Goal: Information Seeking & Learning: Learn about a topic

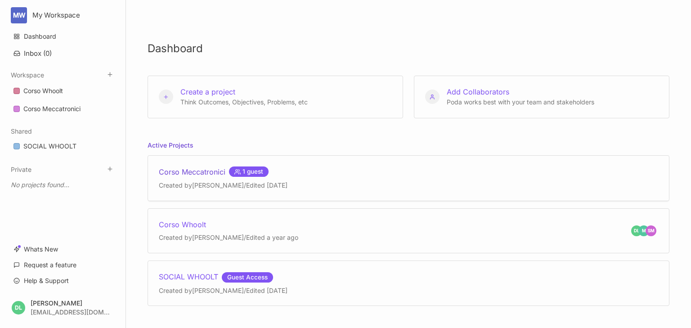
click at [193, 173] on div "Corso Meccatronici 1 guest" at bounding box center [223, 172] width 129 height 11
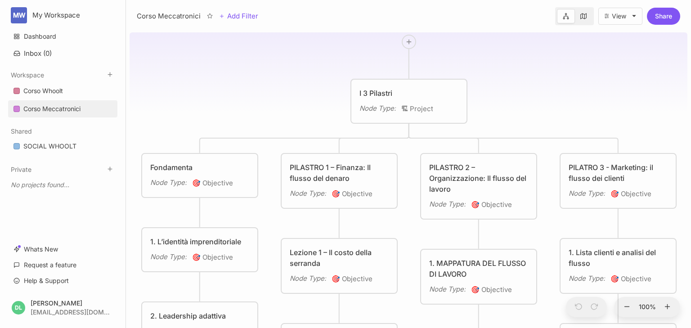
click at [469, 262] on div "1. MAPPATURA DEL FLUSSO DI LAVORO" at bounding box center [478, 269] width 99 height 22
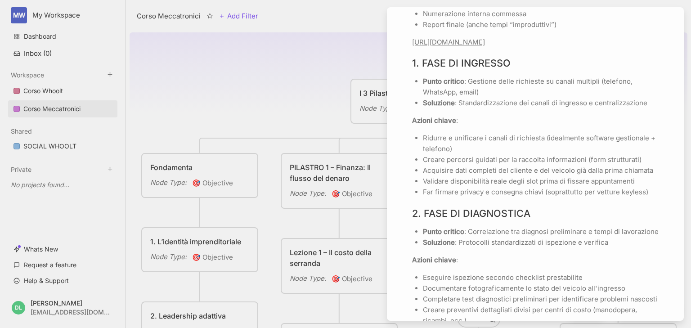
scroll to position [756, 0]
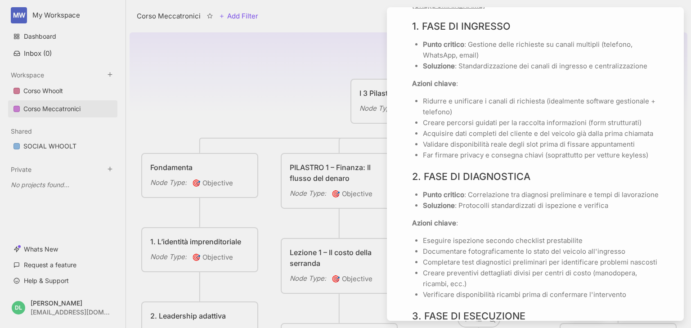
drag, startPoint x: 506, startPoint y: 15, endPoint x: 411, endPoint y: 14, distance: 95.4
click at [411, 14] on div "Add Icon Add Cover 1. MAPPATURA DEL FLUSSO DI LAVORO Node Type 🎯 Objective Stat…" at bounding box center [536, 30] width 290 height 1441
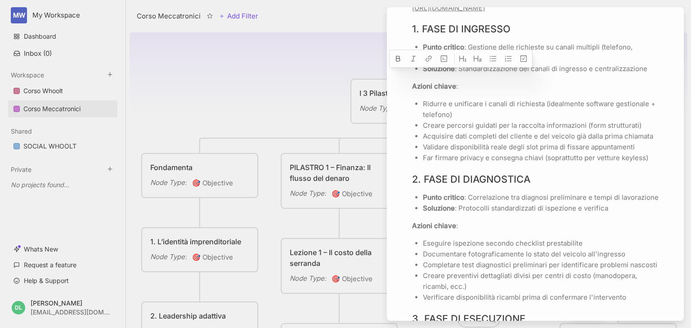
click at [569, 35] on h3 "1. FASE DI INGRESSO" at bounding box center [535, 29] width 247 height 13
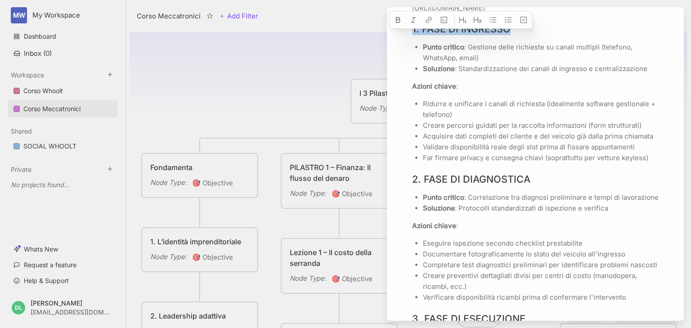
drag, startPoint x: 514, startPoint y: 38, endPoint x: 411, endPoint y: 36, distance: 102.7
click at [411, 36] on div "Add Icon Add Cover 1. MAPPATURA DEL FLUSSO DI LAVORO Node Type 🎯 Objective Stat…" at bounding box center [536, 33] width 290 height 1441
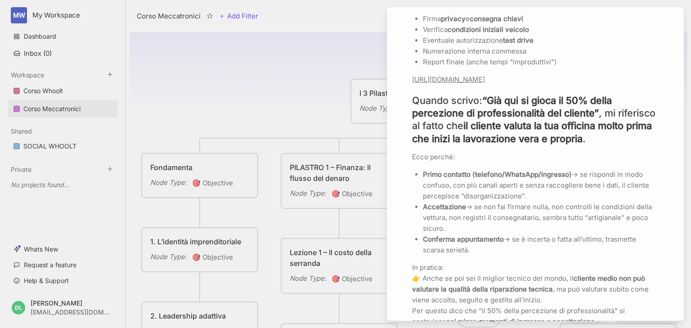
scroll to position [659, 0]
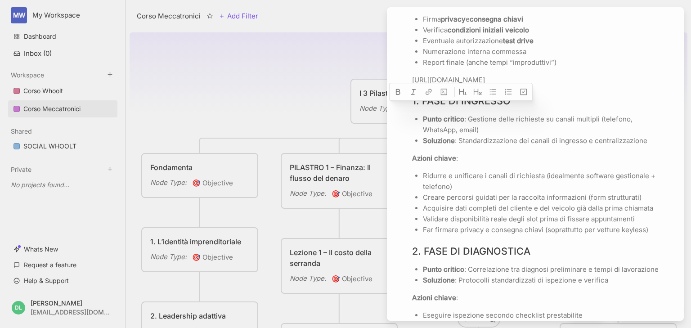
click at [496, 127] on p "Punto critico : Gestione delle richieste su canali multipli (telefono, WhatsApp…" at bounding box center [541, 125] width 236 height 22
drag, startPoint x: 509, startPoint y: 112, endPoint x: 420, endPoint y: 111, distance: 88.7
click at [420, 107] on h3 "1. FASE DI INGRESSO" at bounding box center [535, 101] width 247 height 13
copy h3 "FASE DI INGRESSO"
click at [653, 235] on p "Far firmare privacy e consegna chiavi (soprattutto per vetture keyless)" at bounding box center [541, 230] width 236 height 11
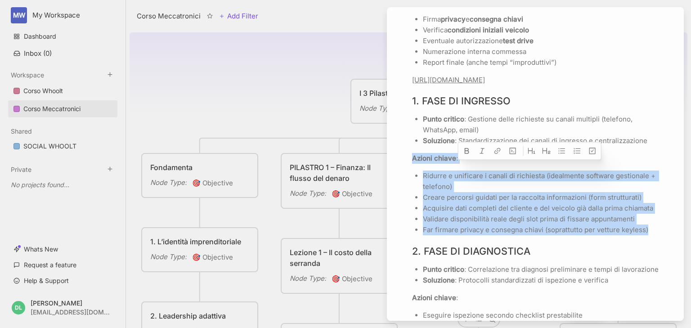
drag, startPoint x: 652, startPoint y: 240, endPoint x: 414, endPoint y: 166, distance: 249.2
click at [414, 166] on div "Il flusso di lavoro è la sequenza di micro-momenti che un veicolo (e il cliente…" at bounding box center [535, 155] width 247 height 1012
copy div "Azioni chiave : Ridurre e unificare i canali di richiesta (idealmente software …"
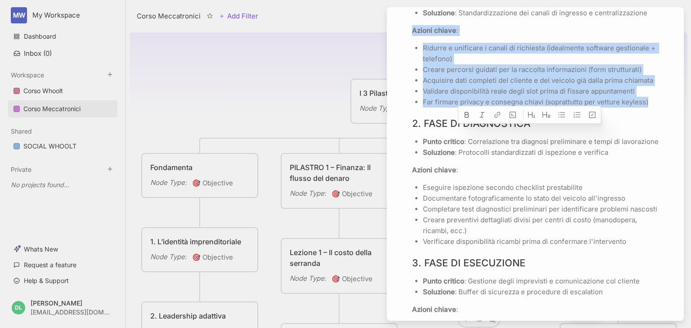
scroll to position [803, 0]
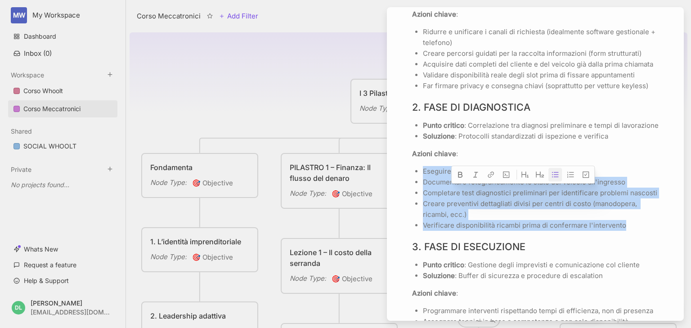
drag, startPoint x: 628, startPoint y: 246, endPoint x: 420, endPoint y: 198, distance: 213.9
click at [420, 198] on ul "Eseguire ispezione secondo checklist prestabilite Documentare fotograficamente …" at bounding box center [535, 198] width 247 height 65
copy ul "Eseguire ispezione secondo checklist prestabilite Documentare fotograficamente …"
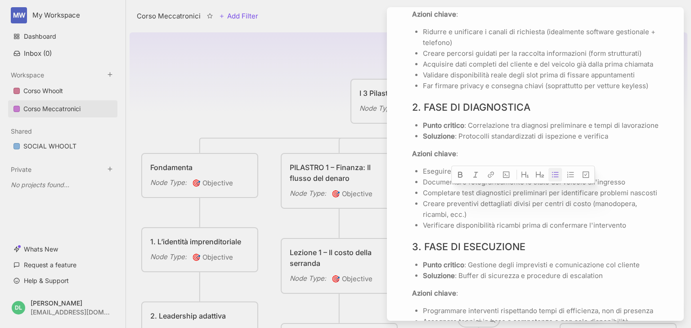
click at [630, 142] on p "Soluzione : Protocolli standardizzati di ispezione e verifica" at bounding box center [541, 136] width 236 height 11
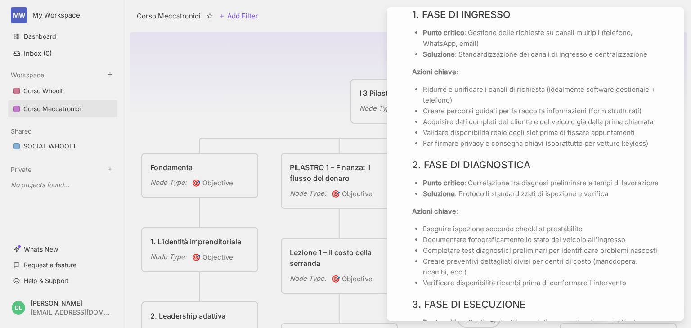
scroll to position [731, 0]
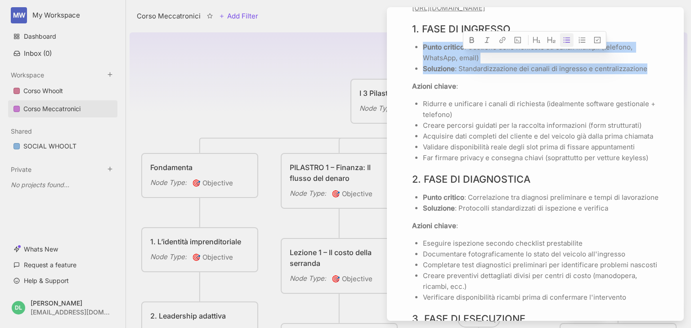
drag, startPoint x: 424, startPoint y: 56, endPoint x: 647, endPoint y: 77, distance: 224.8
click at [647, 74] on ul "Punto critico : Gestione delle richieste su canali multipli (telefono, WhatsApp…" at bounding box center [535, 58] width 247 height 32
copy ul "Punto critico : Gestione delle richieste su canali multipli (telefono, WhatsApp…"
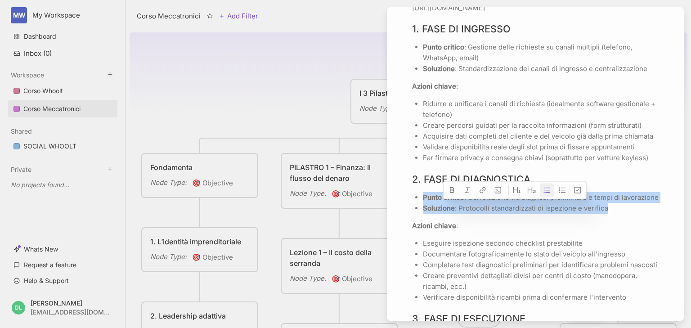
drag, startPoint x: 425, startPoint y: 207, endPoint x: 606, endPoint y: 230, distance: 183.4
click at [607, 214] on ul "Punto critico : Correlazione tra diagnosi preliminare e tempi di lavorazione So…" at bounding box center [535, 203] width 247 height 22
copy ul "Punto critico : Correlazione tra diagnosi preliminare e tempi di lavorazione So…"
click at [484, 203] on p "Punto critico : Correlazione tra diagnosi preliminare e tempi di lavorazione" at bounding box center [541, 197] width 236 height 11
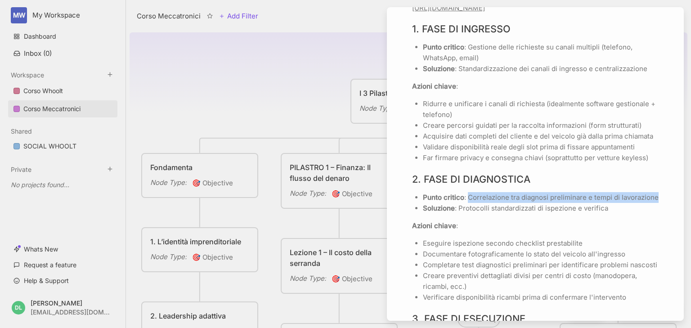
drag, startPoint x: 467, startPoint y: 207, endPoint x: 467, endPoint y: 216, distance: 9.0
click at [467, 203] on p "Punto critico : Correlazione tra diagnosi preliminare e tempi di lavorazione" at bounding box center [541, 197] width 236 height 11
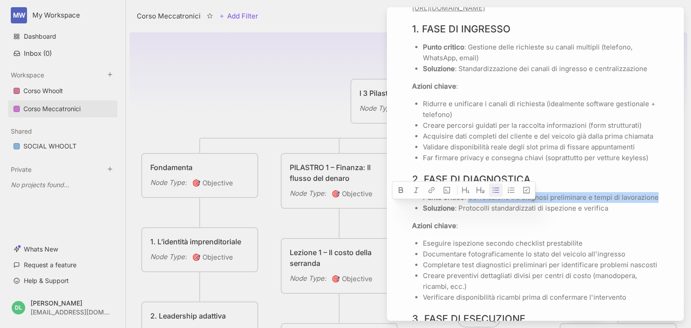
copy p "Correlazione tra diagnosi preliminare e tempi di lavorazione"
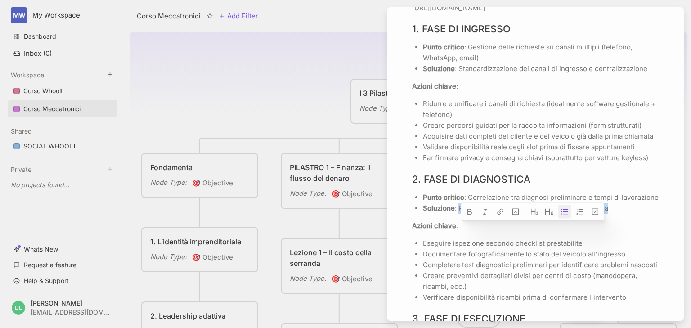
drag, startPoint x: 460, startPoint y: 230, endPoint x: 606, endPoint y: 234, distance: 146.4
click at [606, 214] on p "Soluzione : Protocolli standardizzati di ispezione e verifica" at bounding box center [541, 208] width 236 height 11
copy p "Protocolli standardizzati di ispezione e verifica"
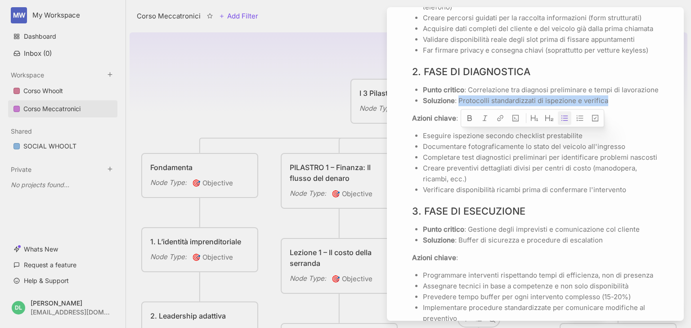
scroll to position [839, 0]
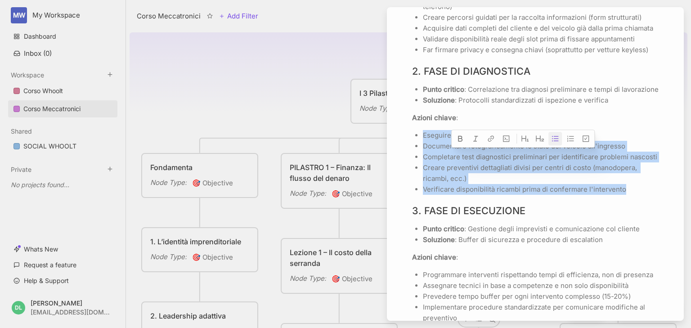
drag, startPoint x: 624, startPoint y: 211, endPoint x: 416, endPoint y: 158, distance: 214.7
click at [416, 158] on ul "Eseguire ispezione secondo checklist prestabilite Documentare fotograficamente …" at bounding box center [535, 162] width 247 height 65
copy ul "Eseguire ispezione secondo checklist prestabilite Documentare fotograficamente …"
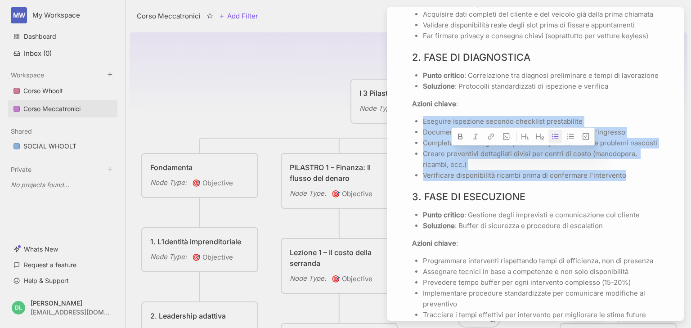
scroll to position [875, 0]
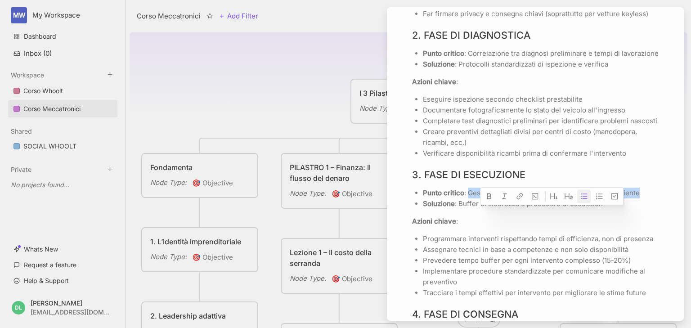
drag, startPoint x: 470, startPoint y: 212, endPoint x: 636, endPoint y: 216, distance: 166.6
click at [636, 199] on p "Punto critico : Gestione degli imprevisti e comunicazione col cliente" at bounding box center [541, 193] width 236 height 11
copy p "Gestione degli imprevisti e comunicazione col cliente"
drag, startPoint x: 460, startPoint y: 225, endPoint x: 602, endPoint y: 228, distance: 142.7
click at [602, 209] on p "Soluzione : Buffer di sicurezza e procedure di escalation" at bounding box center [541, 204] width 236 height 11
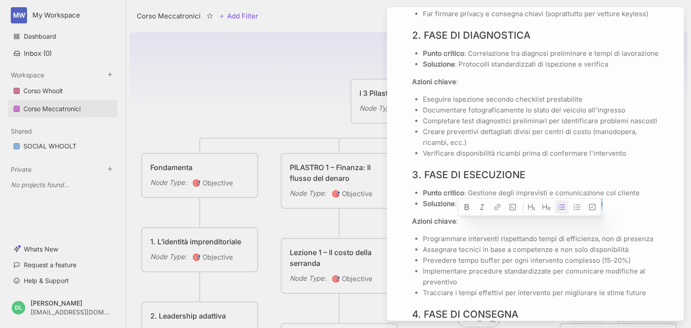
copy p "Buffer di sicurezza e procedure di escalation"
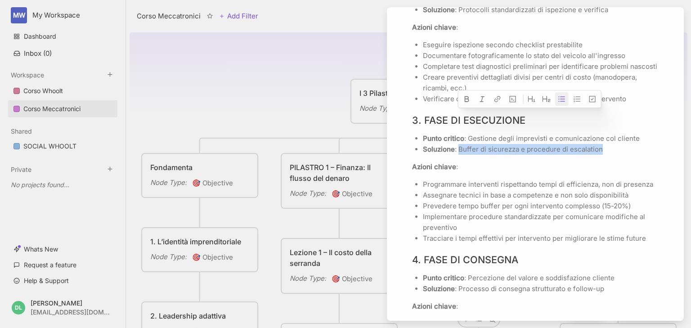
scroll to position [983, 0]
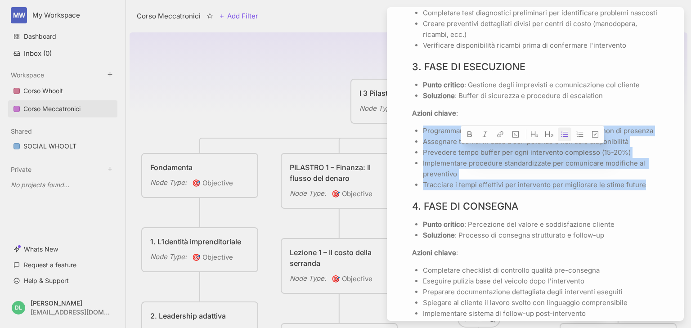
drag, startPoint x: 639, startPoint y: 205, endPoint x: 424, endPoint y: 153, distance: 221.3
click at [424, 153] on ul "Programmare interventi rispettando tempi di efficienza, non di presenza Assegna…" at bounding box center [535, 158] width 247 height 65
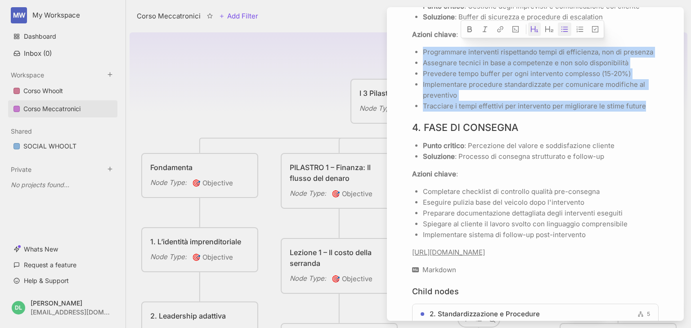
scroll to position [1127, 0]
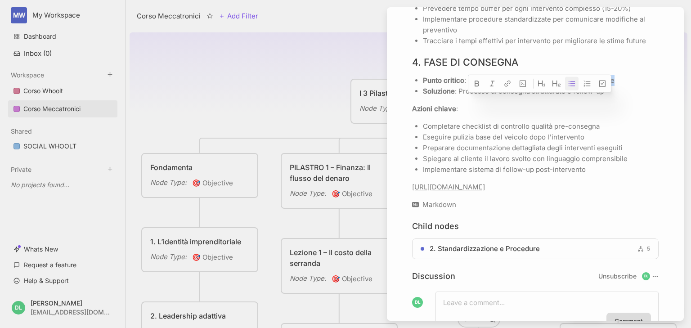
drag, startPoint x: 469, startPoint y: 102, endPoint x: 612, endPoint y: 100, distance: 143.2
click at [612, 86] on p "Punto critico : Percezione del valore e soddisfazione cliente" at bounding box center [541, 80] width 236 height 11
drag, startPoint x: 460, startPoint y: 113, endPoint x: 601, endPoint y: 117, distance: 141.8
click at [601, 97] on p "Soluzione : Processo di consegna strutturato e follow-up" at bounding box center [541, 91] width 236 height 11
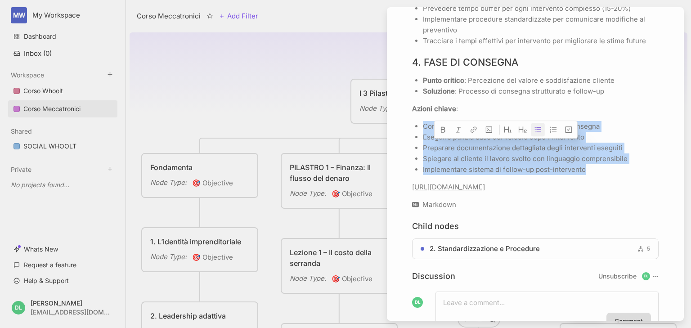
drag, startPoint x: 590, startPoint y: 193, endPoint x: 425, endPoint y: 147, distance: 171.5
click at [425, 147] on ul "Completare checklist di controllo qualità pre-consegna Eseguire pulizia base de…" at bounding box center [535, 148] width 247 height 54
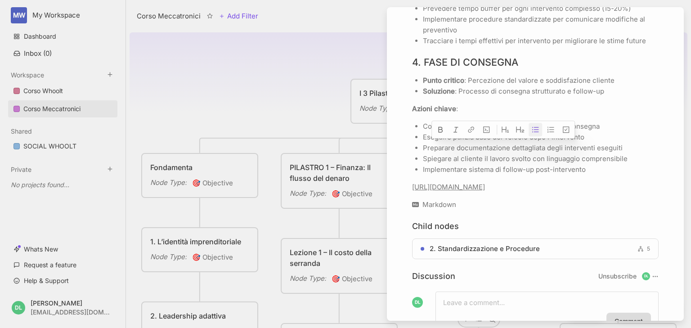
click at [455, 191] on link "[URL][DOMAIN_NAME]" at bounding box center [448, 187] width 73 height 9
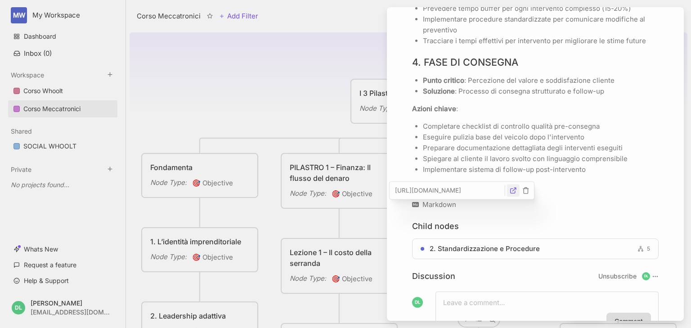
click at [513, 192] on icon "button" at bounding box center [513, 190] width 7 height 7
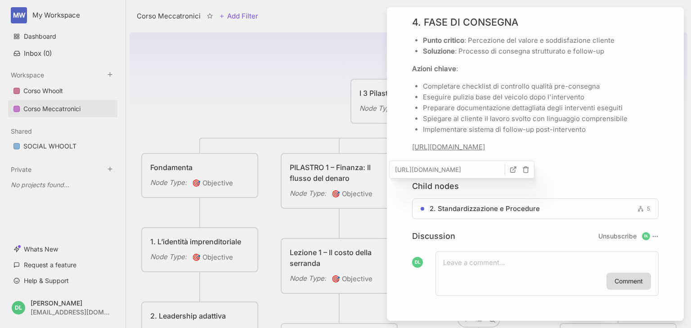
scroll to position [1198, 0]
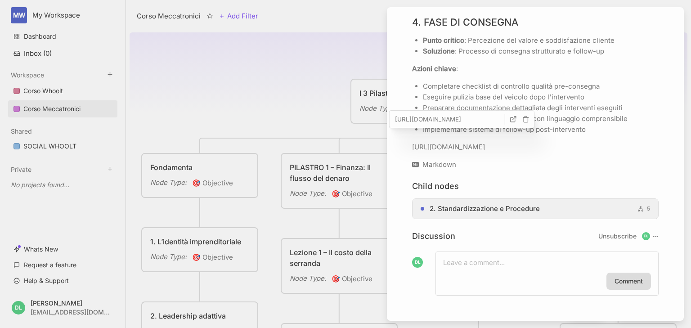
click at [481, 209] on span "2. Standardizzazione e Procedure" at bounding box center [485, 208] width 110 height 11
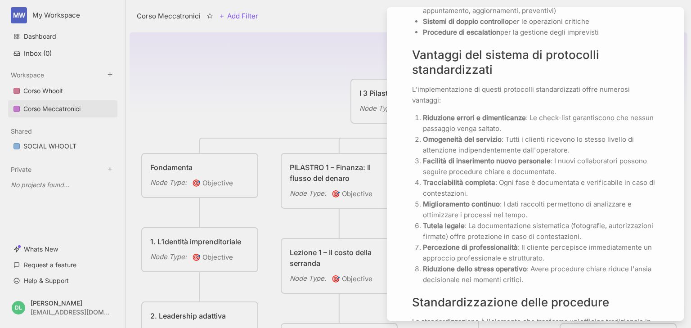
scroll to position [553, 0]
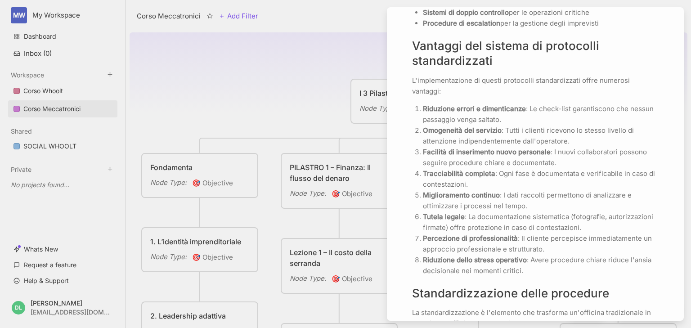
drag, startPoint x: 412, startPoint y: 175, endPoint x: 584, endPoint y: 176, distance: 171.5
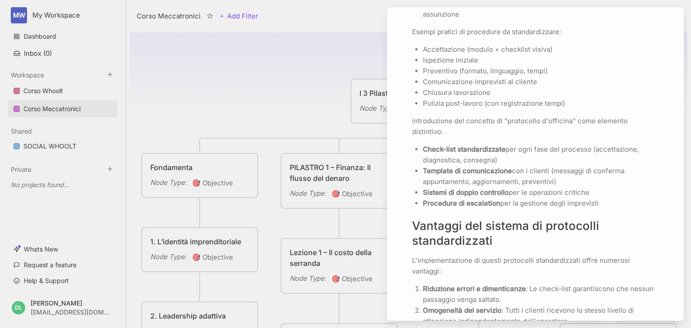
scroll to position [229, 0]
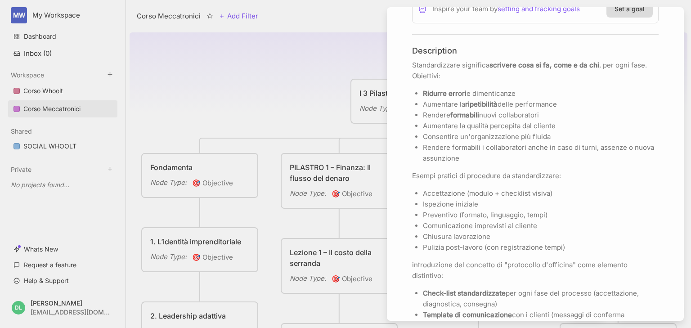
click at [418, 60] on p "Standardizzare significa scrivere cosa si fa, come e da chi , per ogni fase. Ob…" at bounding box center [535, 71] width 247 height 22
click at [414, 50] on h4 "Description" at bounding box center [535, 50] width 247 height 10
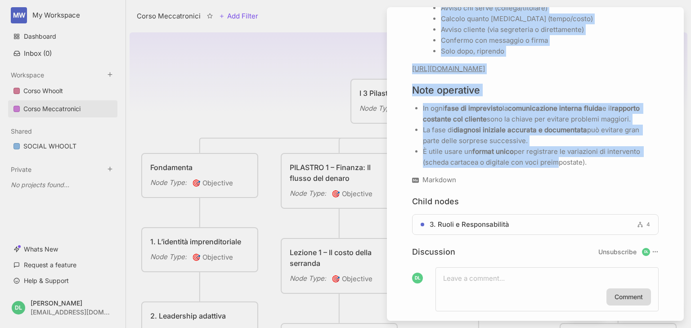
scroll to position [1732, 0]
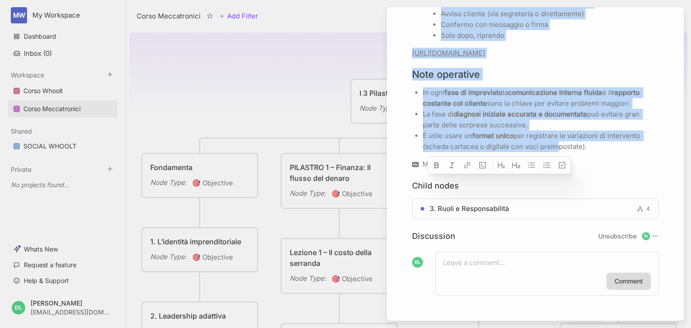
drag, startPoint x: 413, startPoint y: 61, endPoint x: 631, endPoint y: 173, distance: 244.8
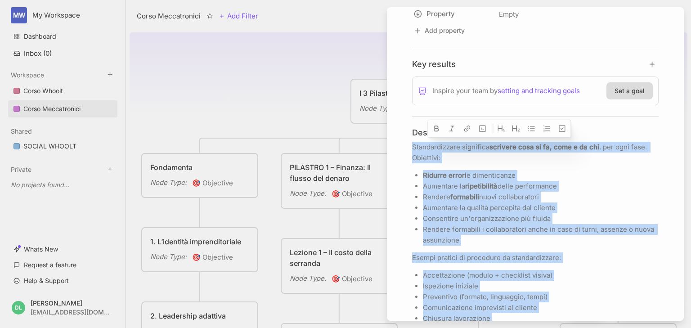
scroll to position [0, 0]
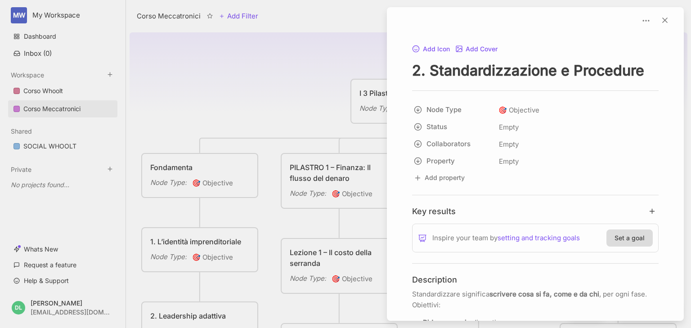
drag, startPoint x: 432, startPoint y: 67, endPoint x: 645, endPoint y: 69, distance: 212.9
click at [645, 69] on textarea "2. Standardizzazione e Procedure" at bounding box center [535, 70] width 247 height 18
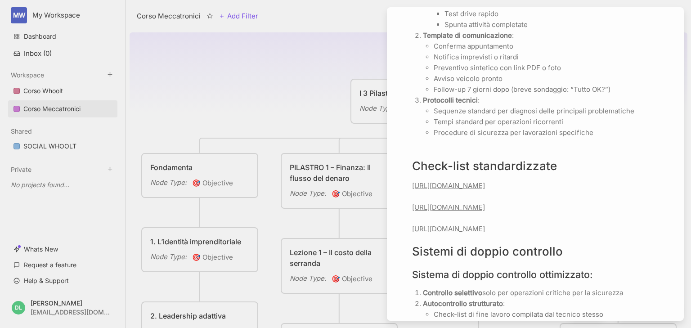
scroll to position [1080, 0]
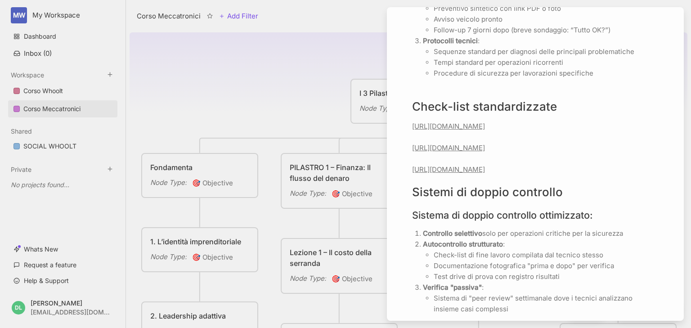
click at [485, 131] on link "[URL][DOMAIN_NAME]" at bounding box center [448, 126] width 73 height 9
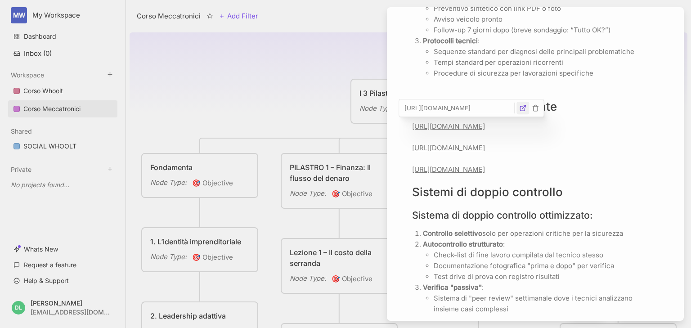
click at [524, 108] on icon "button" at bounding box center [523, 107] width 7 height 7
type input "[URL][DOMAIN_NAME]"
click at [492, 163] on p "[URL][DOMAIN_NAME] [URL][DOMAIN_NAME] [URL][DOMAIN_NAME]" at bounding box center [535, 148] width 247 height 54
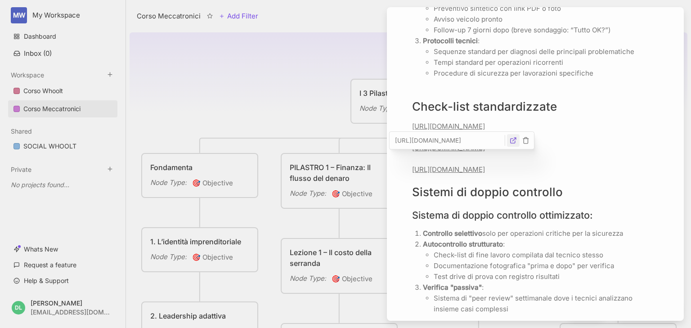
click at [514, 141] on icon "button" at bounding box center [513, 140] width 7 height 7
type input "[URL][DOMAIN_NAME]"
click at [475, 175] on p "[URL][DOMAIN_NAME] [URL][DOMAIN_NAME] [URL][DOMAIN_NAME]" at bounding box center [535, 148] width 247 height 54
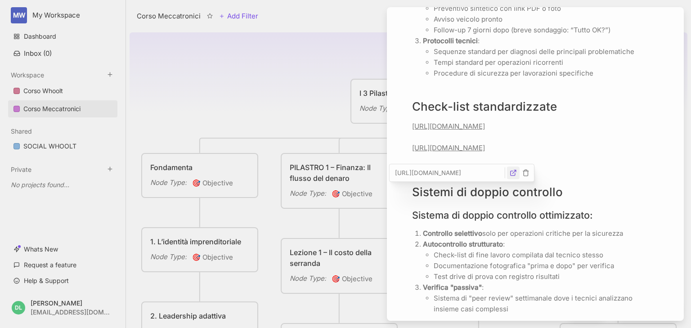
click at [513, 176] on icon "button" at bounding box center [513, 173] width 5 height 5
click at [268, 72] on div at bounding box center [345, 164] width 691 height 328
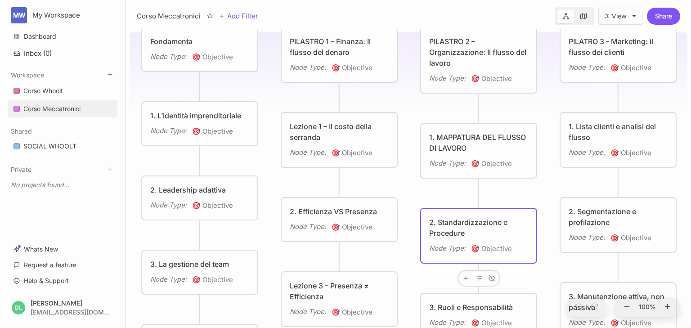
click at [449, 225] on div "2. Standardizzazione e Procedure" at bounding box center [478, 228] width 99 height 22
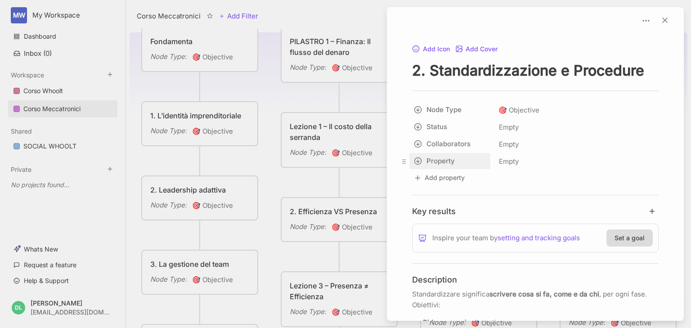
scroll to position [180, 0]
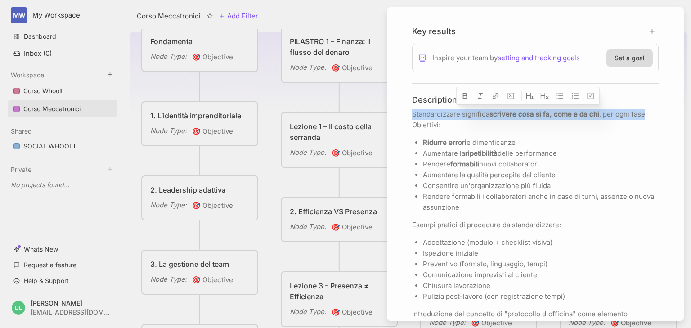
drag, startPoint x: 412, startPoint y: 112, endPoint x: 643, endPoint y: 117, distance: 231.0
click at [643, 117] on p "Standardizzare significa scrivere cosa si fa, come e da chi , per ogni fase. Ob…" at bounding box center [535, 120] width 247 height 22
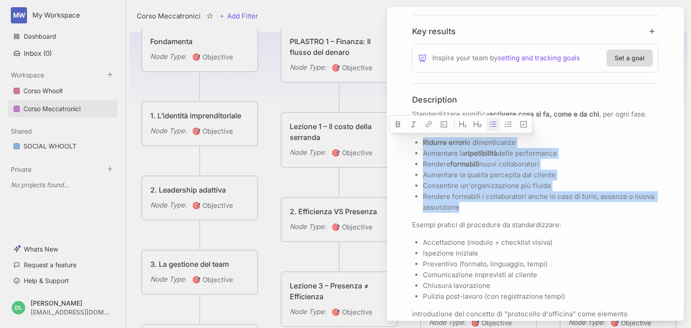
drag, startPoint x: 466, startPoint y: 209, endPoint x: 422, endPoint y: 143, distance: 79.2
click at [422, 143] on ul "Ridurre errori e dimenticanze Aumentare la ripetibilità delle performance Rende…" at bounding box center [535, 175] width 247 height 76
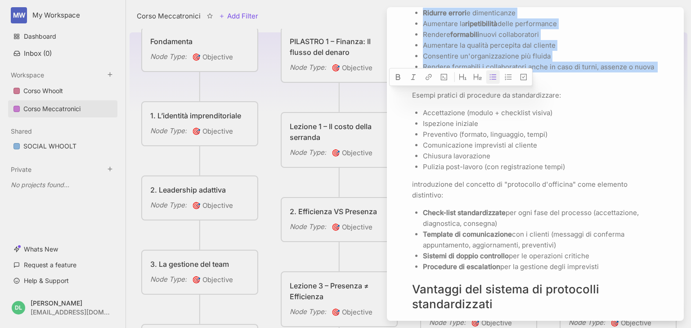
scroll to position [360, 0]
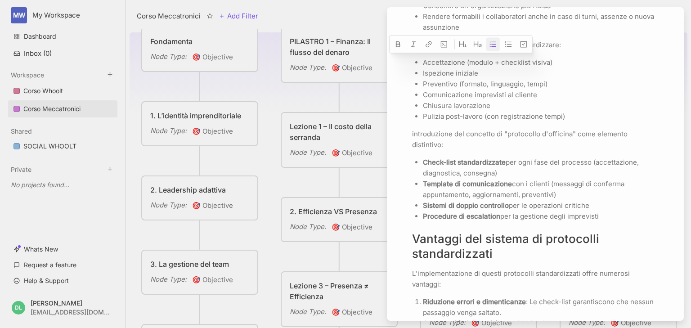
click at [500, 118] on p "Pulizia post-lavoro (con registrazione tempi)" at bounding box center [541, 116] width 236 height 11
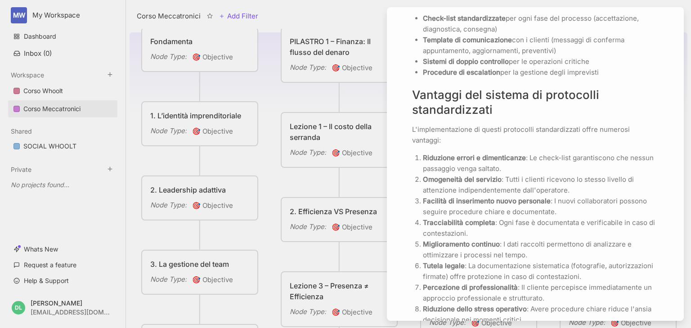
scroll to position [432, 0]
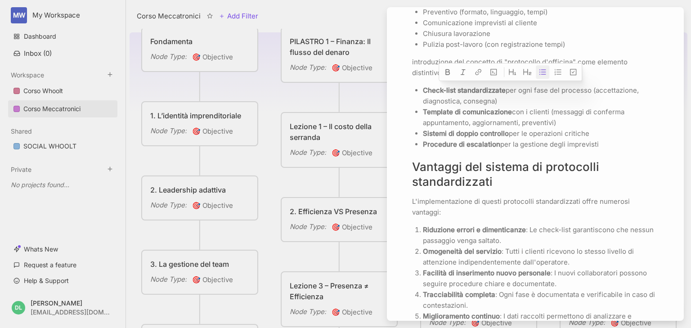
drag, startPoint x: 600, startPoint y: 144, endPoint x: 416, endPoint y: 90, distance: 191.6
click at [416, 90] on ul "Check-list standardizzate per ogni fase del processo (accettazione, diagnostica…" at bounding box center [535, 117] width 247 height 65
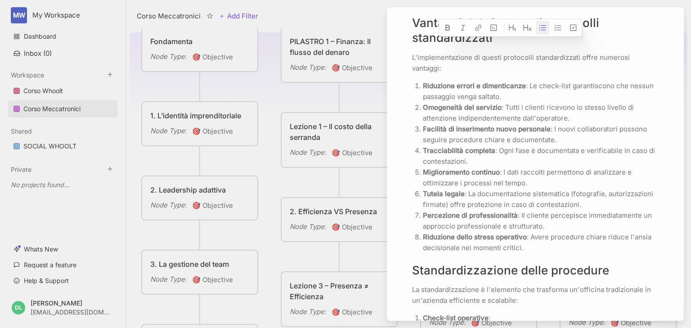
scroll to position [540, 0]
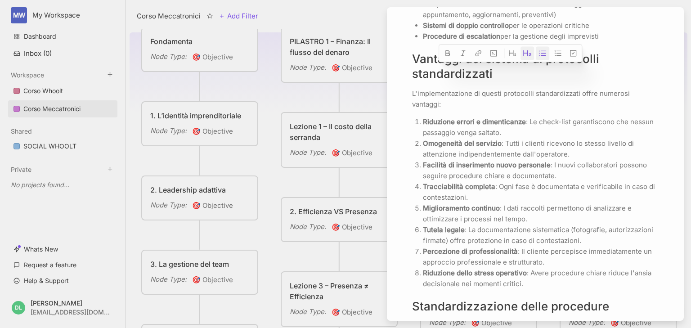
click at [533, 59] on button at bounding box center [528, 53] width 14 height 14
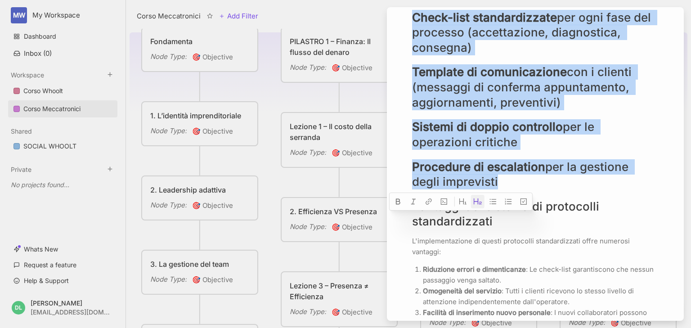
scroll to position [393, 0]
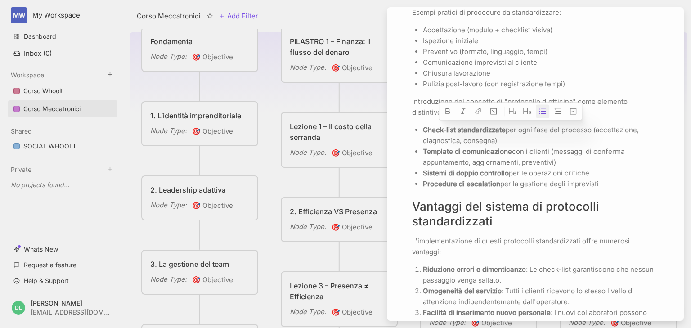
click at [641, 202] on h2 "Vantaggi del sistema di protocolli standardizzati" at bounding box center [535, 214] width 247 height 30
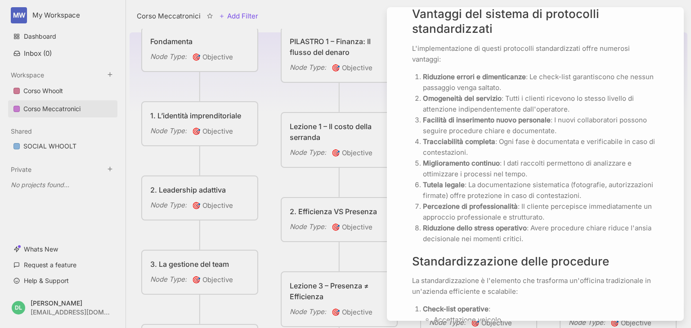
scroll to position [573, 0]
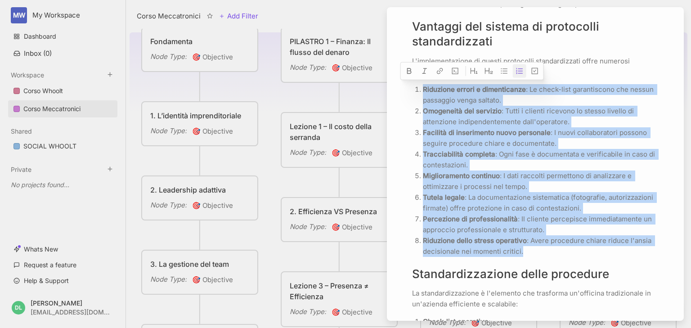
drag, startPoint x: 528, startPoint y: 250, endPoint x: 410, endPoint y: 84, distance: 204.6
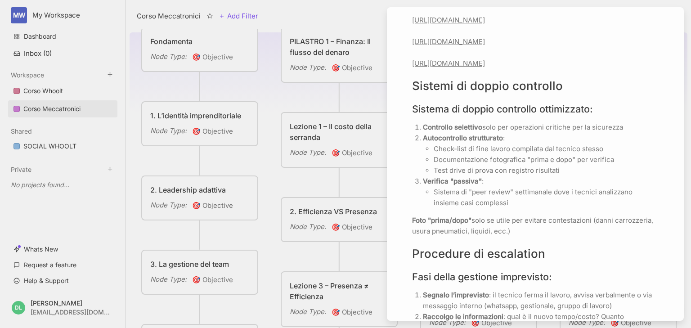
scroll to position [1221, 0]
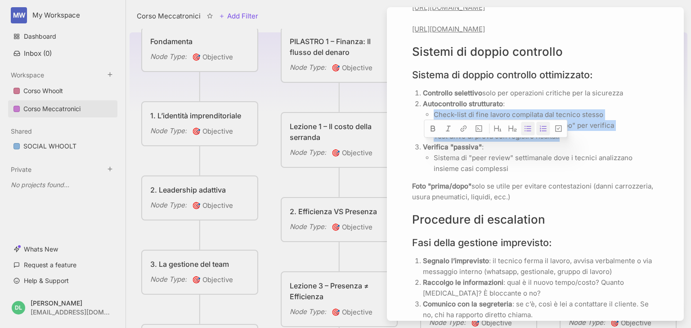
drag, startPoint x: 569, startPoint y: 170, endPoint x: 429, endPoint y: 146, distance: 141.6
click at [429, 142] on ul "Check-list di fine lavoro compilata dal tecnico stesso Documentazione fotografi…" at bounding box center [541, 125] width 236 height 32
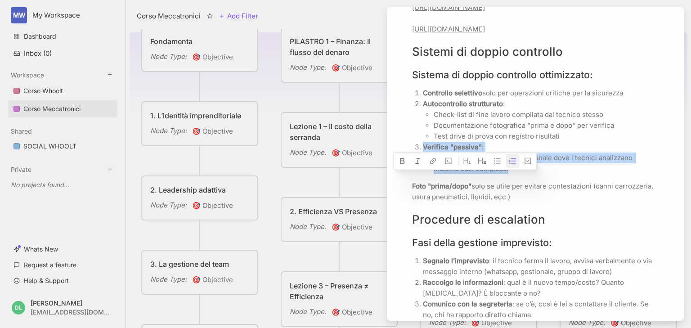
drag, startPoint x: 514, startPoint y: 201, endPoint x: 420, endPoint y: 180, distance: 96.9
click at [423, 174] on li "Verifica "passiva" : Sistema di "peer review" settimanale dove i tecnici analiz…" at bounding box center [541, 158] width 236 height 32
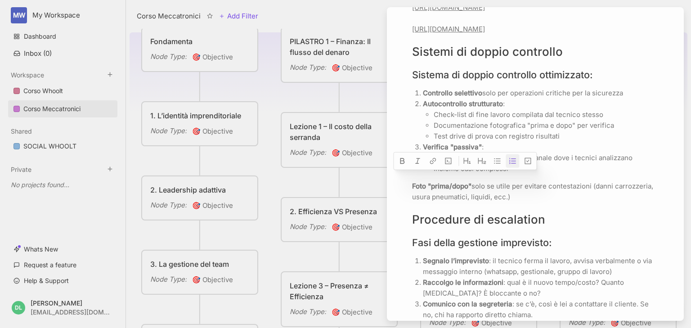
click at [272, 45] on div at bounding box center [345, 164] width 691 height 328
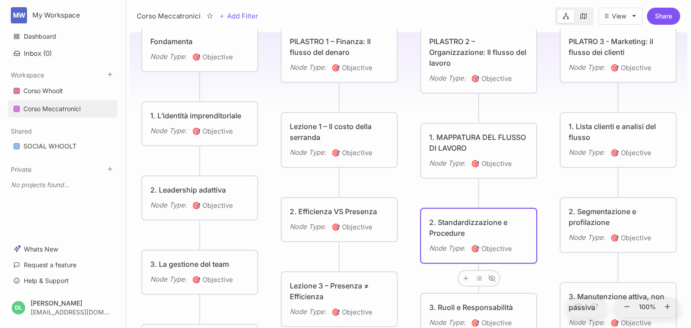
click at [459, 223] on div "2. Standardizzazione e Procedure" at bounding box center [478, 228] width 99 height 22
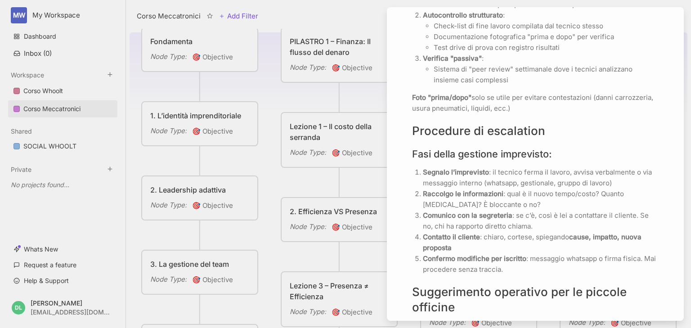
scroll to position [1264, 0]
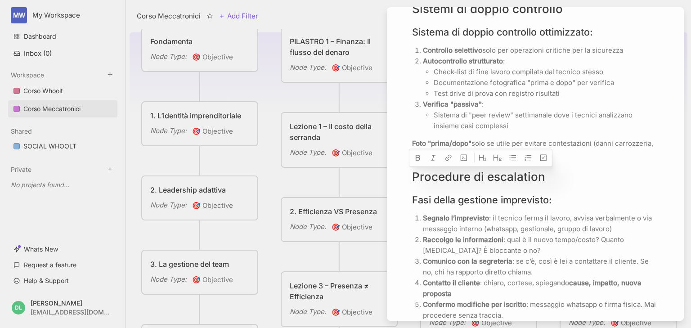
drag, startPoint x: 553, startPoint y: 187, endPoint x: 405, endPoint y: 175, distance: 148.6
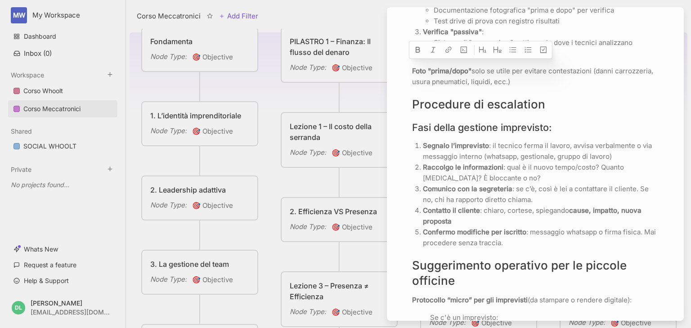
scroll to position [1372, 0]
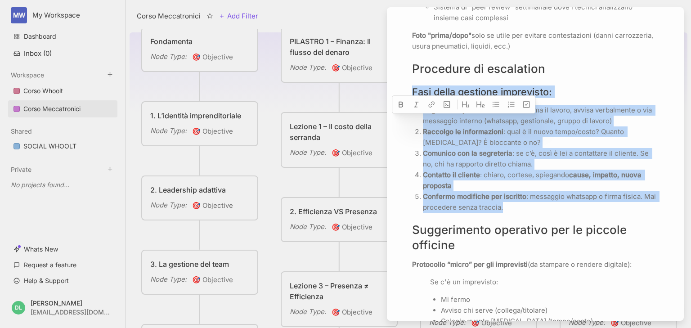
drag, startPoint x: 517, startPoint y: 239, endPoint x: 413, endPoint y: 125, distance: 154.3
click at [607, 98] on h3 "Fasi della gestione imprevisto:" at bounding box center [535, 92] width 247 height 13
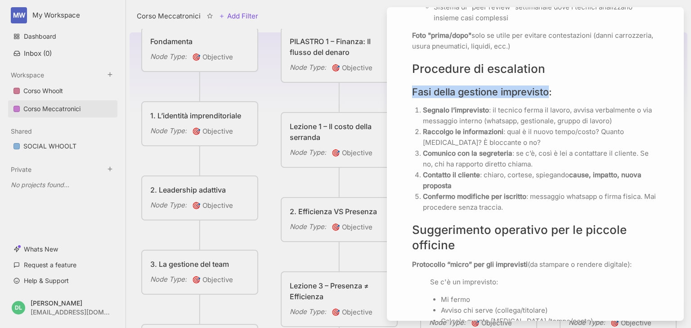
drag, startPoint x: 548, startPoint y: 123, endPoint x: 408, endPoint y: 123, distance: 140.0
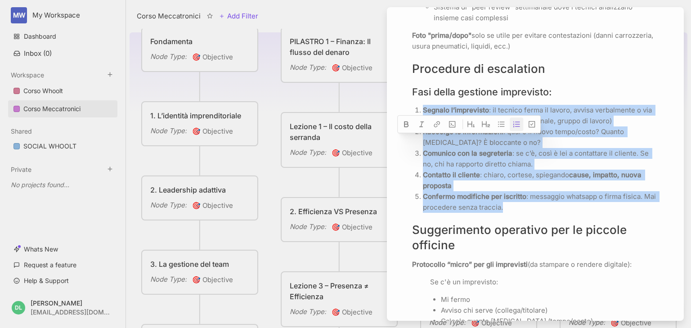
drag, startPoint x: 523, startPoint y: 239, endPoint x: 415, endPoint y: 144, distance: 143.8
click at [415, 144] on ol "[PERSON_NAME] l’imprevisto : il tecnico ferma il lavoro, avvisa verbalmente o v…" at bounding box center [535, 159] width 247 height 108
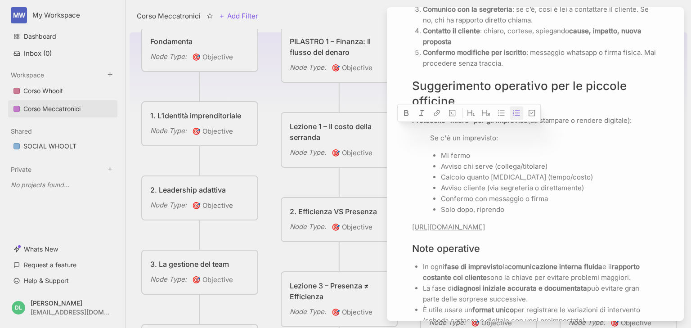
click at [450, 233] on p "[URL][DOMAIN_NAME]" at bounding box center [535, 227] width 247 height 11
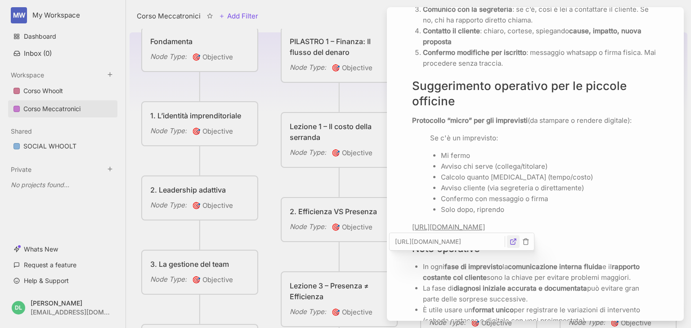
click at [512, 243] on icon "button" at bounding box center [513, 241] width 7 height 7
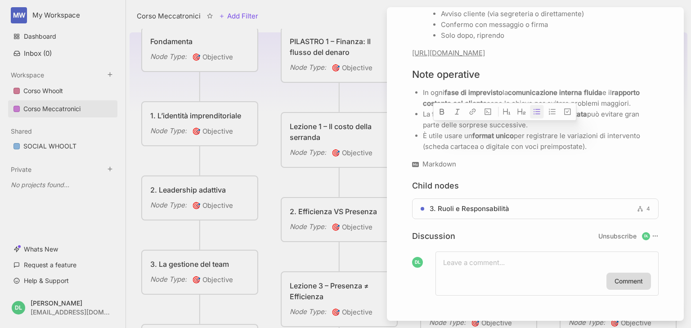
drag, startPoint x: 596, startPoint y: 182, endPoint x: 423, endPoint y: 128, distance: 181.4
click at [423, 128] on ul "In ogni fase di imprevisto la comunicazione interna fluida e il rapporto costan…" at bounding box center [535, 119] width 247 height 65
